Goal: Transaction & Acquisition: Purchase product/service

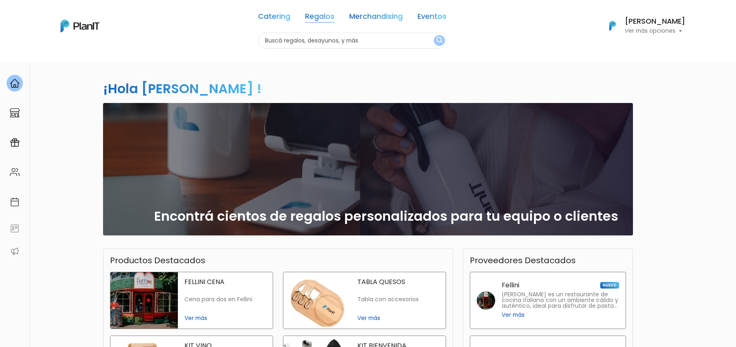
click at [321, 15] on link "Regalos" at bounding box center [319, 18] width 29 height 10
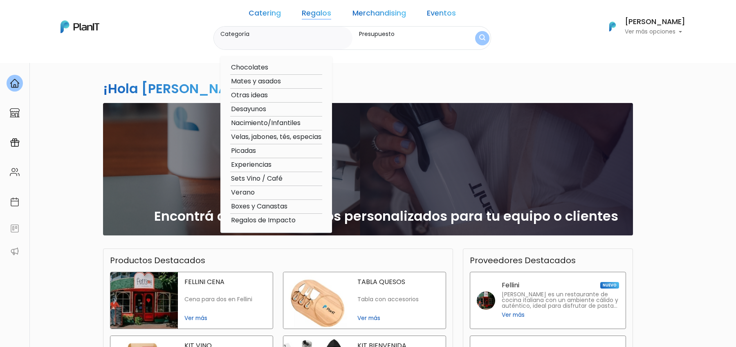
click at [385, 14] on link "Merchandising" at bounding box center [379, 15] width 54 height 10
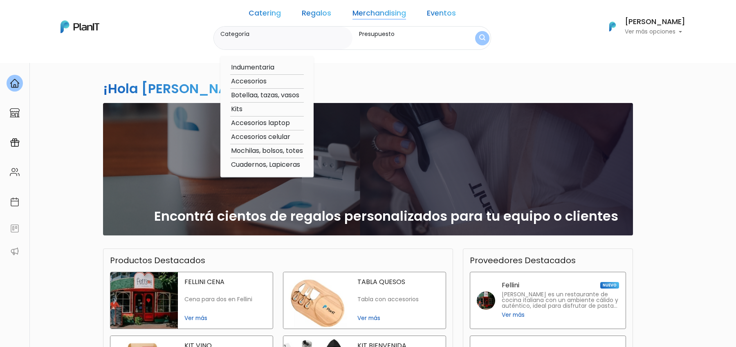
click at [292, 123] on option "Accesorios laptop" at bounding box center [267, 123] width 74 height 10
type input "Accesorios laptop"
type input "$0 - $1000"
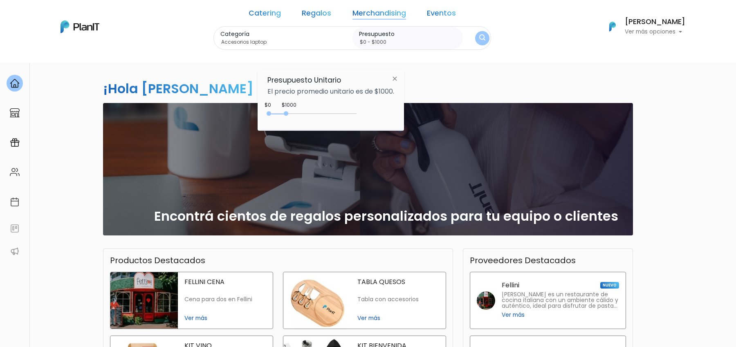
click at [371, 20] on div "Catering Regalos Merchandising Eventos" at bounding box center [352, 14] width 213 height 23
click at [371, 17] on link "Merchandising" at bounding box center [379, 15] width 54 height 10
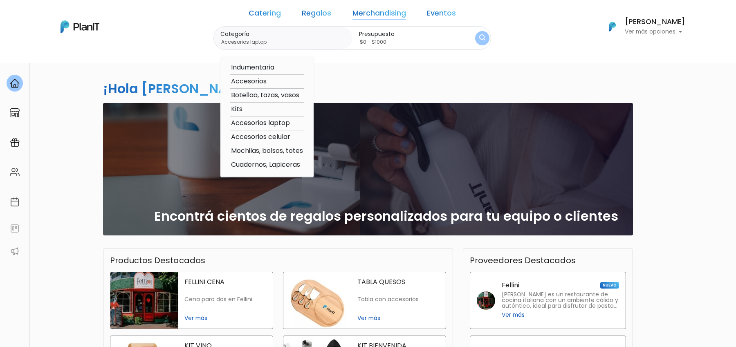
click at [272, 85] on option "Accesorios" at bounding box center [267, 81] width 74 height 10
type input "Accesorios"
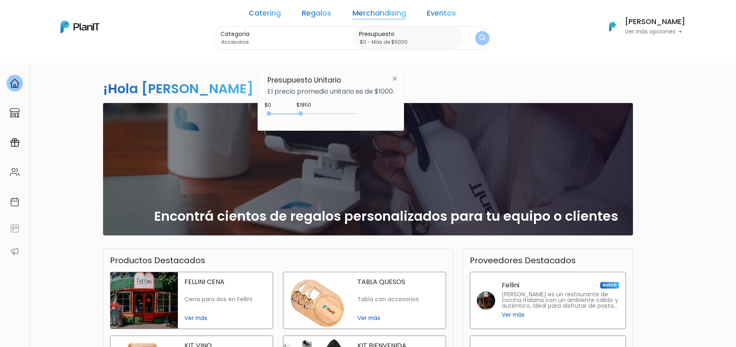
drag, startPoint x: 283, startPoint y: 115, endPoint x: 418, endPoint y: 114, distance: 134.9
click at [418, 114] on body "Catering Regalos Merchandising Eventos Catering Regalos Merchandising Eventos C…" at bounding box center [368, 173] width 736 height 347
type input "$0 - Más de $5000"
click at [479, 40] on img "submit" at bounding box center [482, 38] width 6 height 8
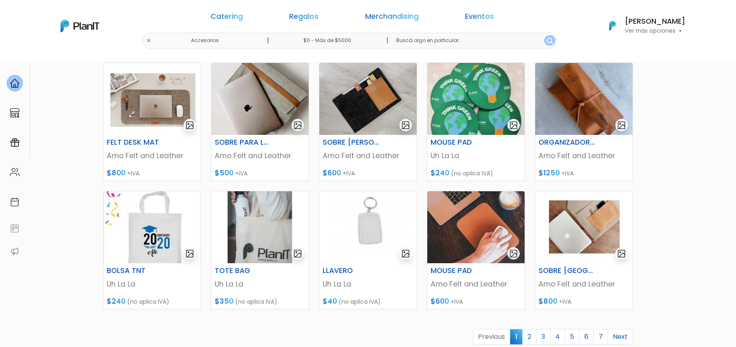
scroll to position [250, 0]
click at [531, 332] on link "2" at bounding box center [529, 337] width 14 height 16
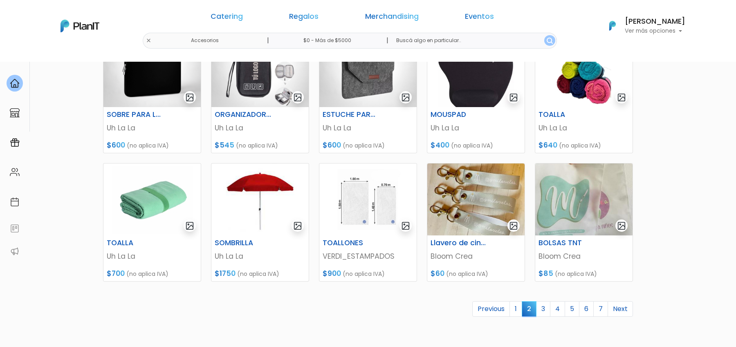
scroll to position [368, 0]
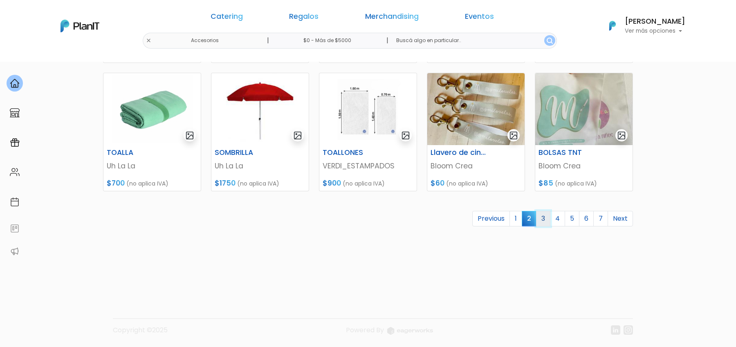
click at [550, 216] on link "3" at bounding box center [543, 219] width 14 height 16
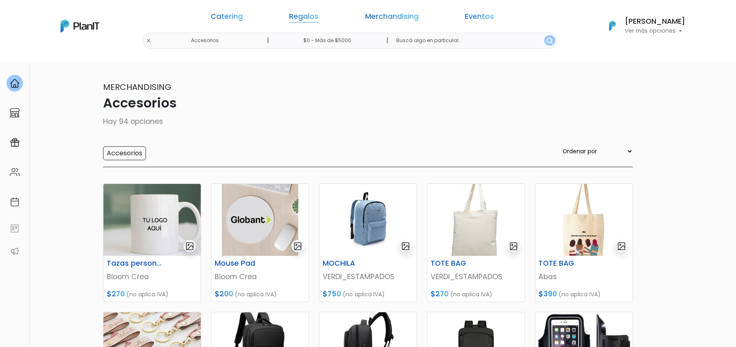
click at [319, 16] on link "Regalos" at bounding box center [303, 18] width 29 height 10
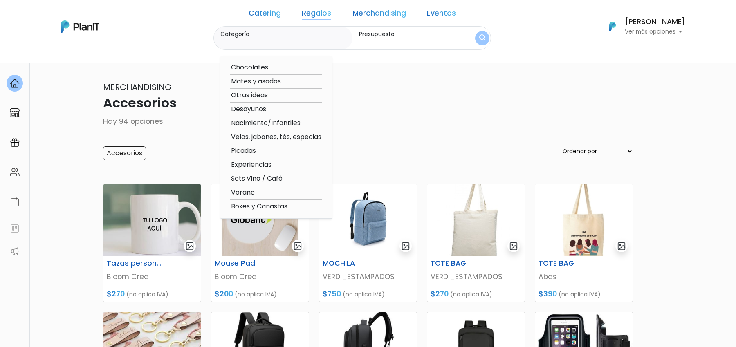
click at [374, 16] on link "Merchandising" at bounding box center [379, 15] width 54 height 10
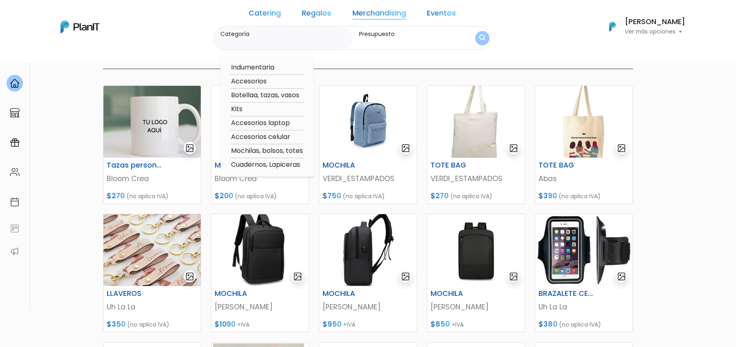
scroll to position [112, 0]
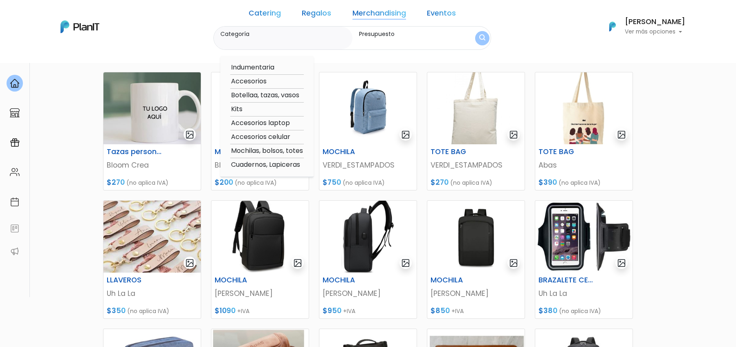
click at [643, 136] on section "94 resultados Merchandising Accesorios Hay 94 opciones Accesorios Ordenar por M…" at bounding box center [368, 243] width 736 height 586
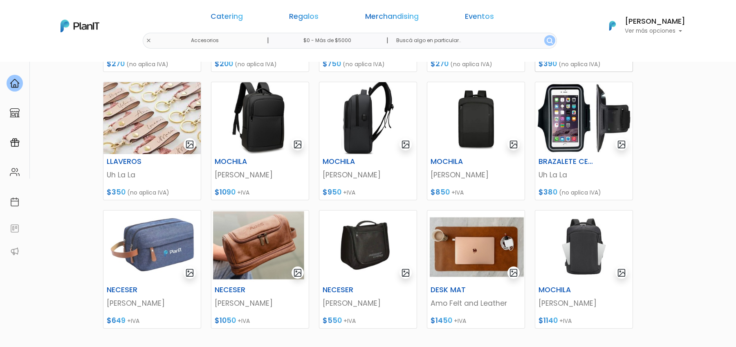
scroll to position [0, 0]
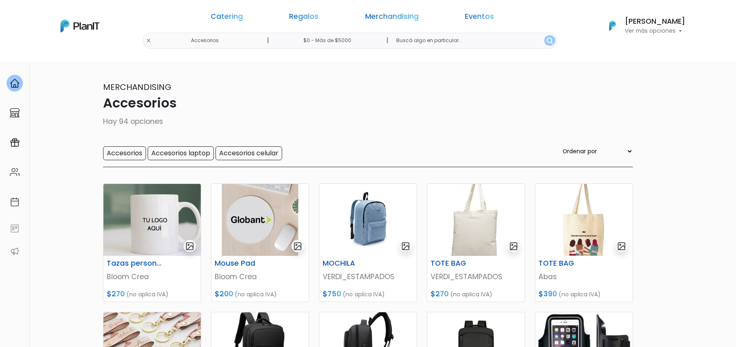
click at [504, 85] on p "Merchandising" at bounding box center [368, 87] width 530 height 12
